Goal: Find specific page/section: Find specific page/section

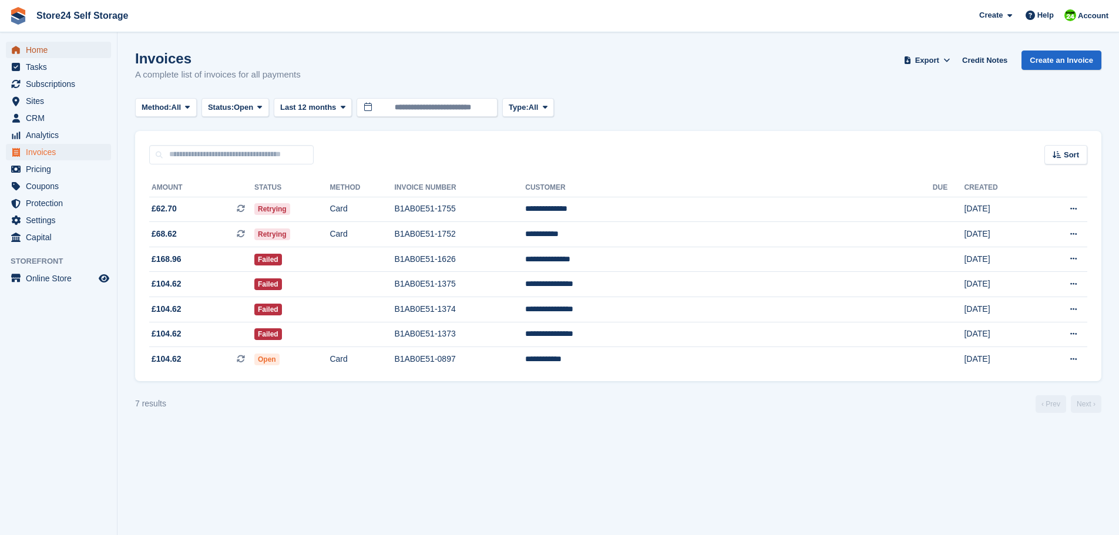
click at [36, 48] on span "Home" at bounding box center [61, 50] width 71 height 16
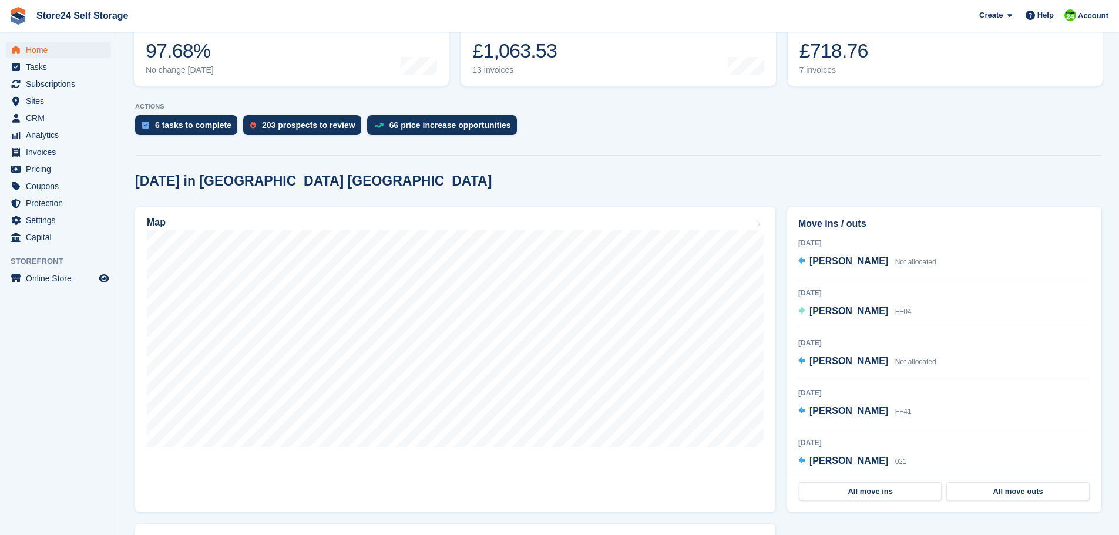
scroll to position [176, 0]
click at [823, 460] on span "[PERSON_NAME]" at bounding box center [849, 460] width 79 height 10
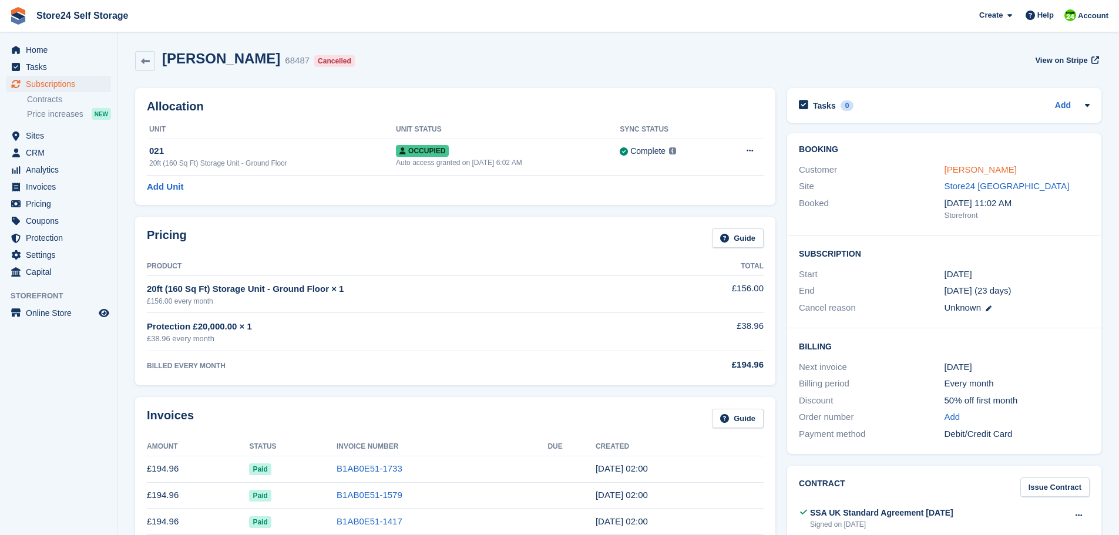
click at [966, 172] on link "[PERSON_NAME]" at bounding box center [981, 170] width 72 height 10
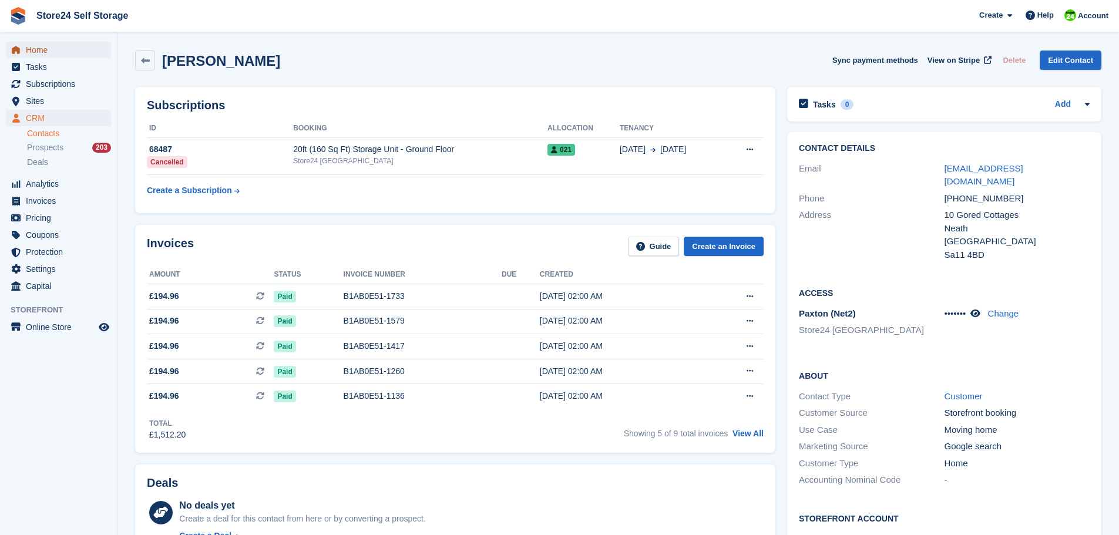
click at [47, 49] on span "Home" at bounding box center [61, 50] width 71 height 16
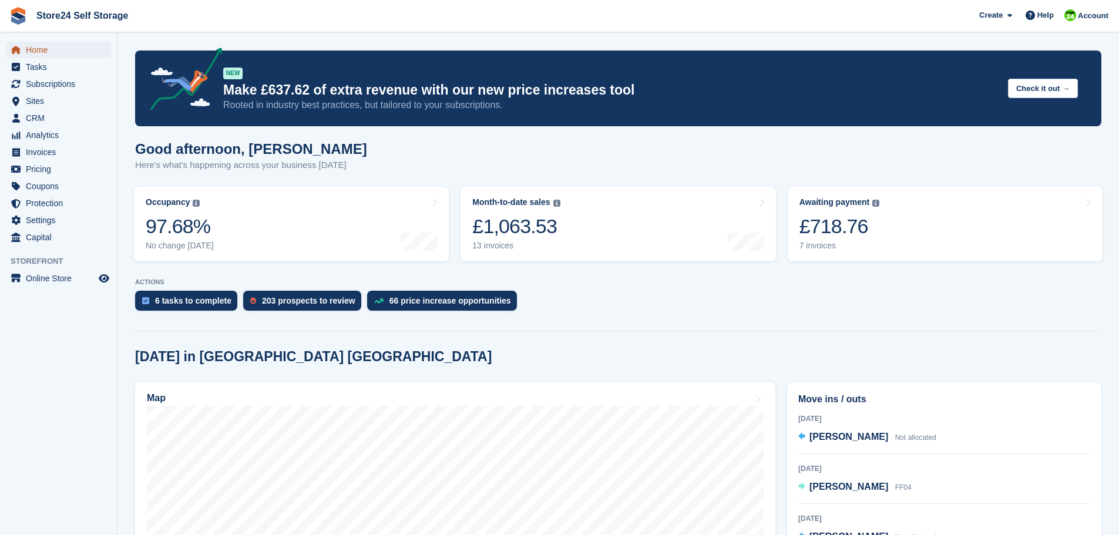
click at [48, 51] on span "Home" at bounding box center [61, 50] width 71 height 16
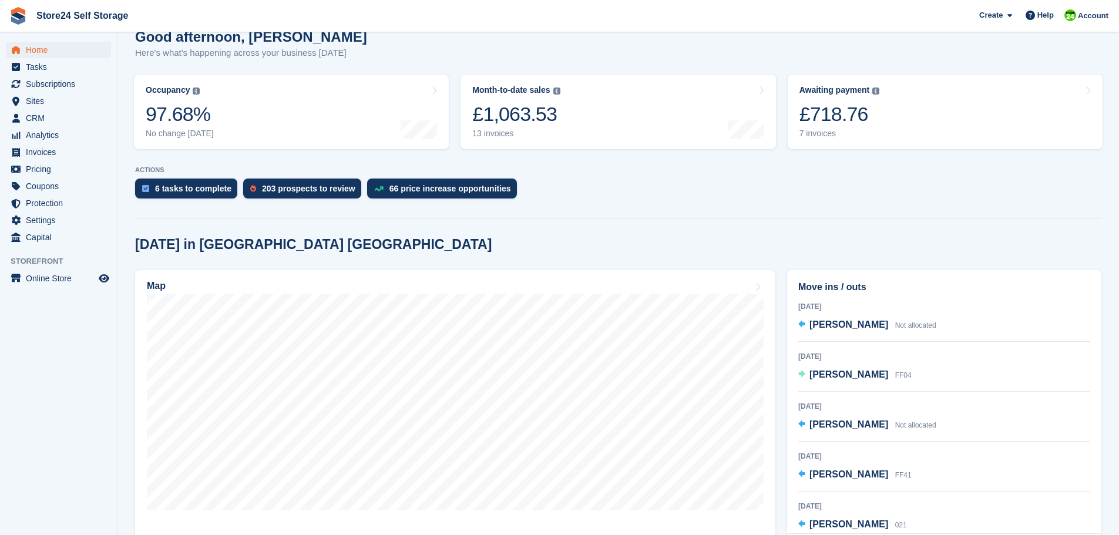
scroll to position [118, 0]
